Goal: Find specific page/section: Find specific page/section

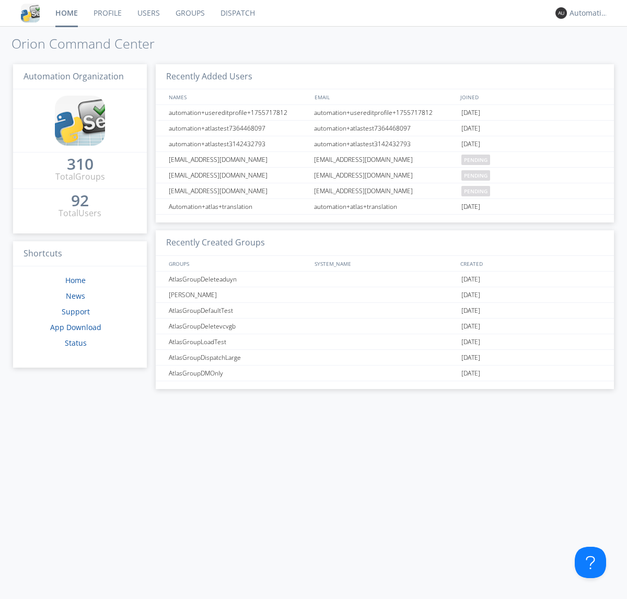
click at [237, 13] on link "Dispatch" at bounding box center [238, 13] width 50 height 26
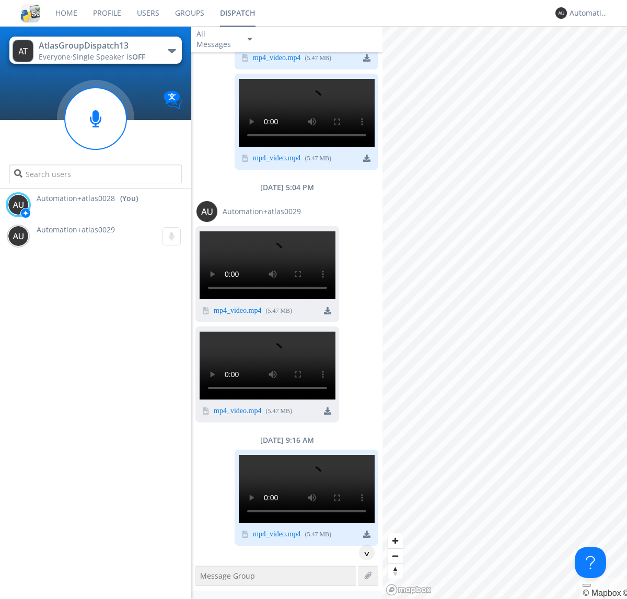
scroll to position [138, 0]
click at [363, 553] on div "^" at bounding box center [367, 553] width 16 height 16
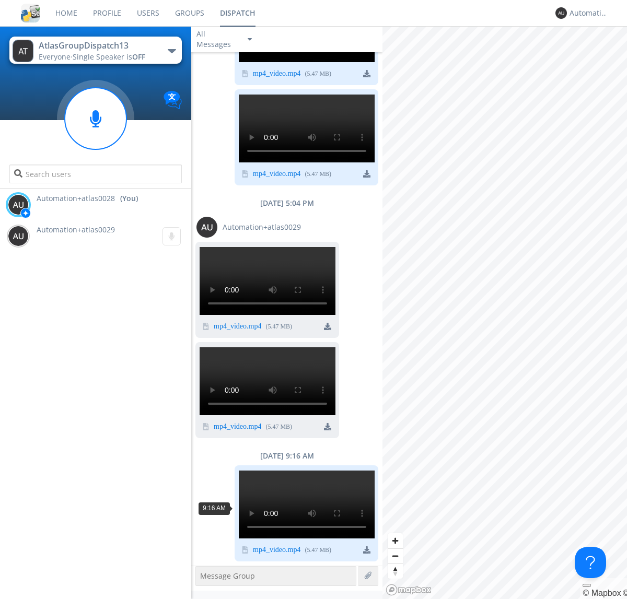
scroll to position [954, 0]
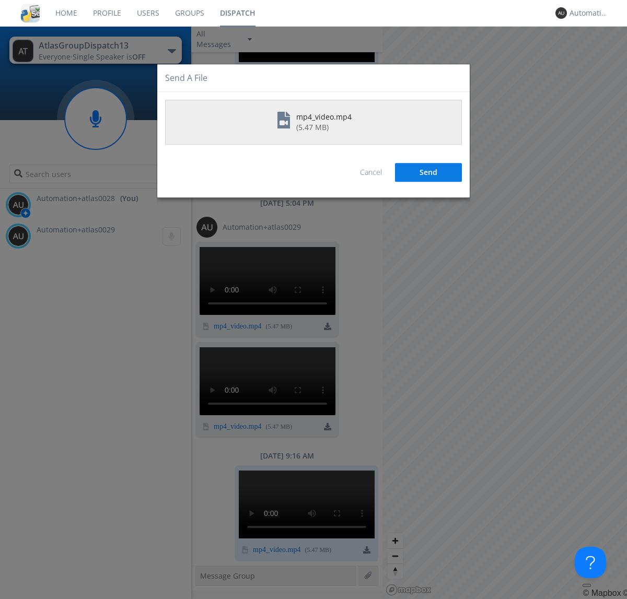
click at [429, 172] on button "Send" at bounding box center [428, 173] width 67 height 19
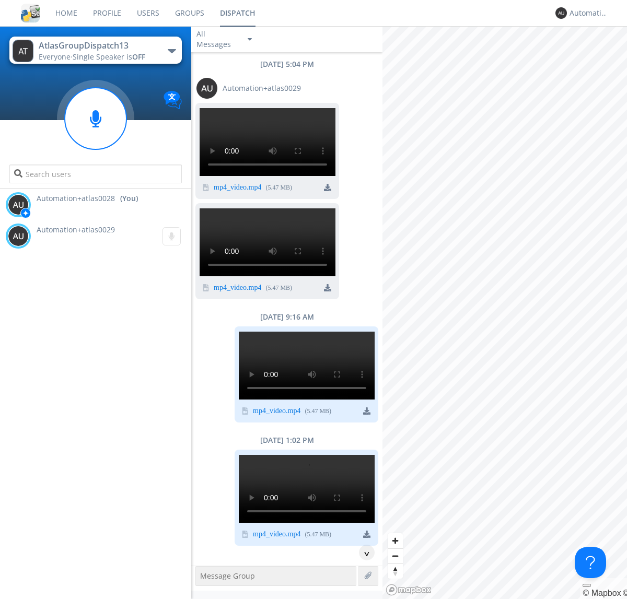
scroll to position [1251, 0]
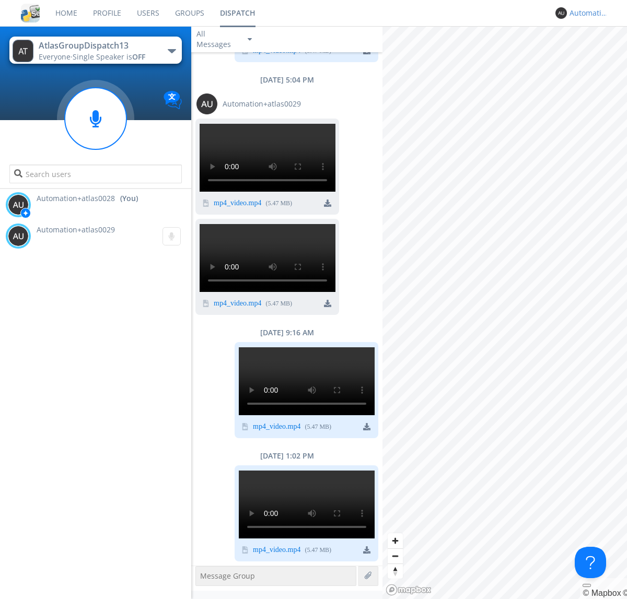
click at [586, 13] on div "Automation+atlas0028" at bounding box center [589, 13] width 39 height 10
